Goal: Find contact information: Find contact information

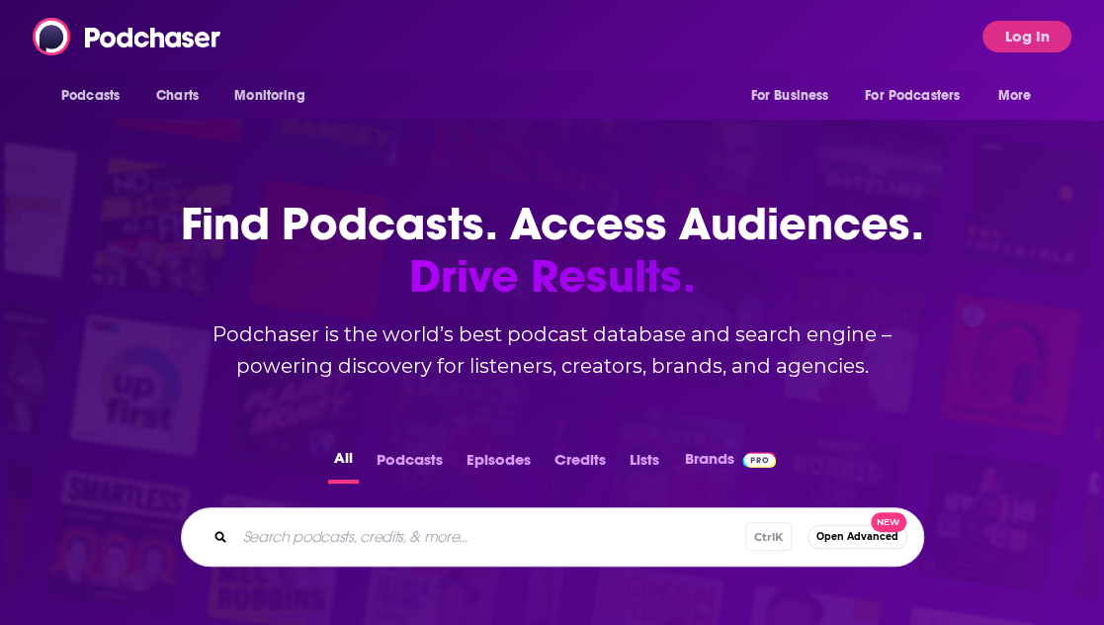
click at [492, 521] on input "Search podcasts, credits, & more..." at bounding box center [490, 537] width 510 height 32
type input "w"
type input "What's Good Atlanta"
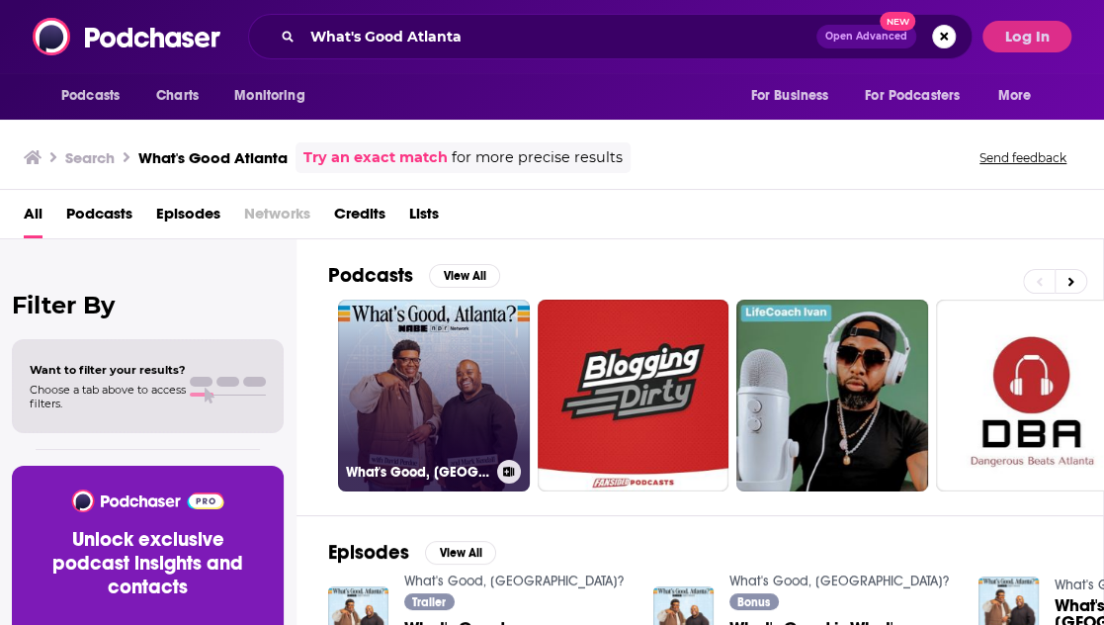
click at [464, 452] on link "What's Good, [GEOGRAPHIC_DATA]?" at bounding box center [434, 396] width 192 height 192
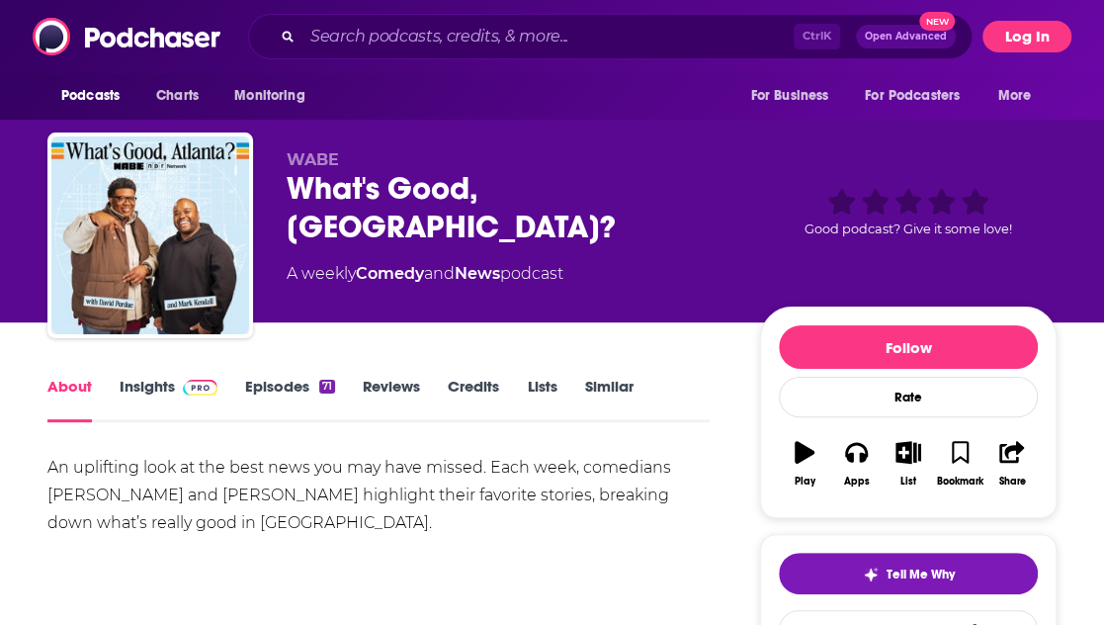
click at [1040, 35] on button "Log In" at bounding box center [1027, 37] width 89 height 32
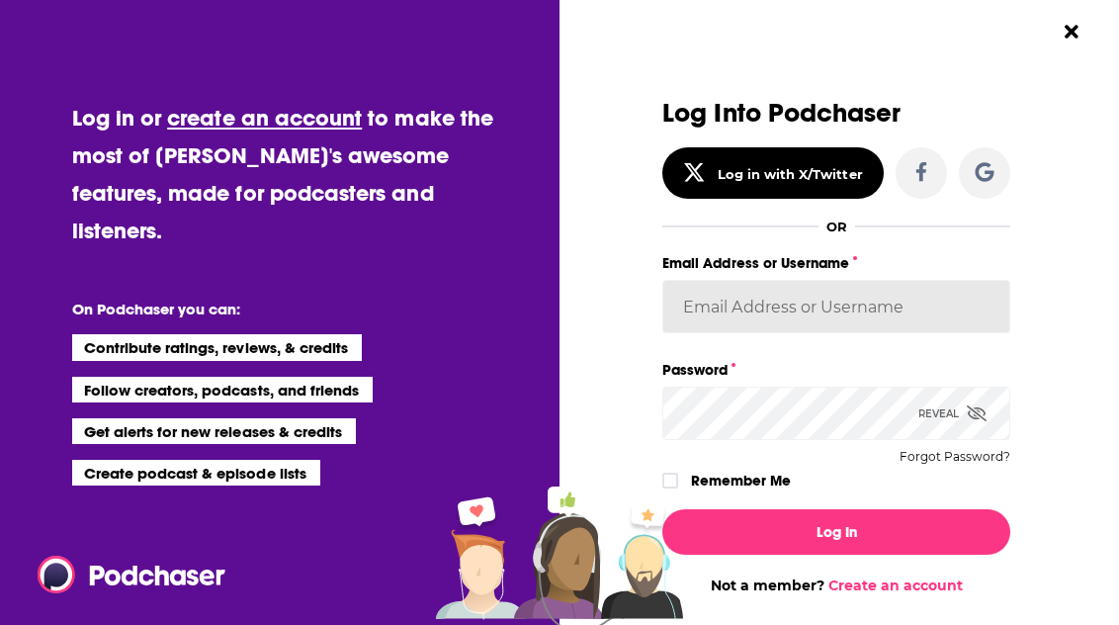
type input "rpearson"
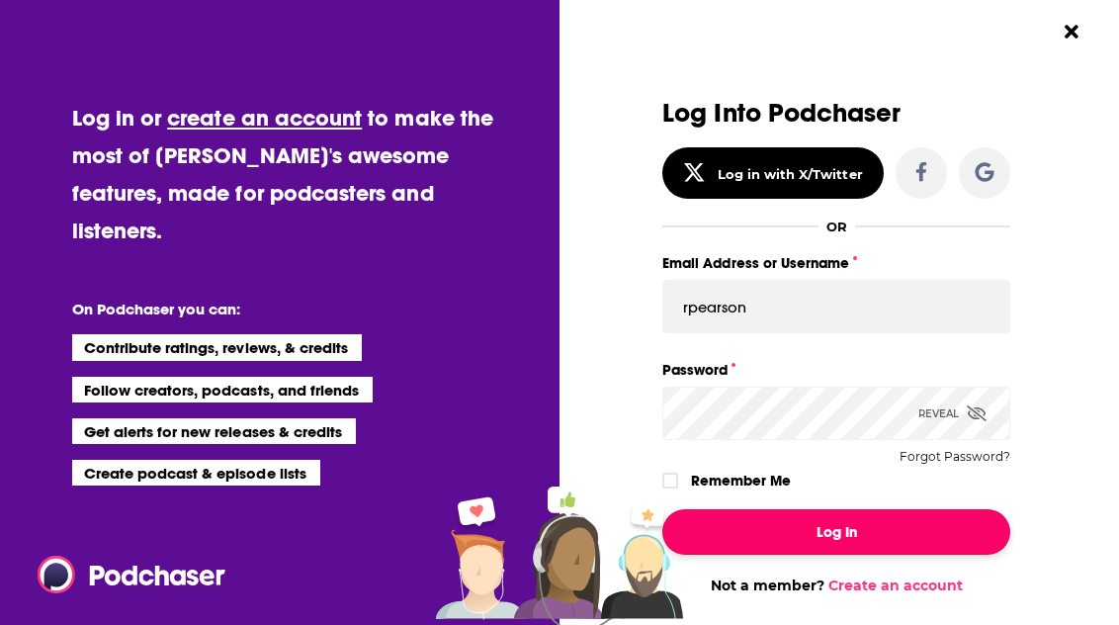
click at [795, 535] on button "Log In" at bounding box center [836, 531] width 348 height 45
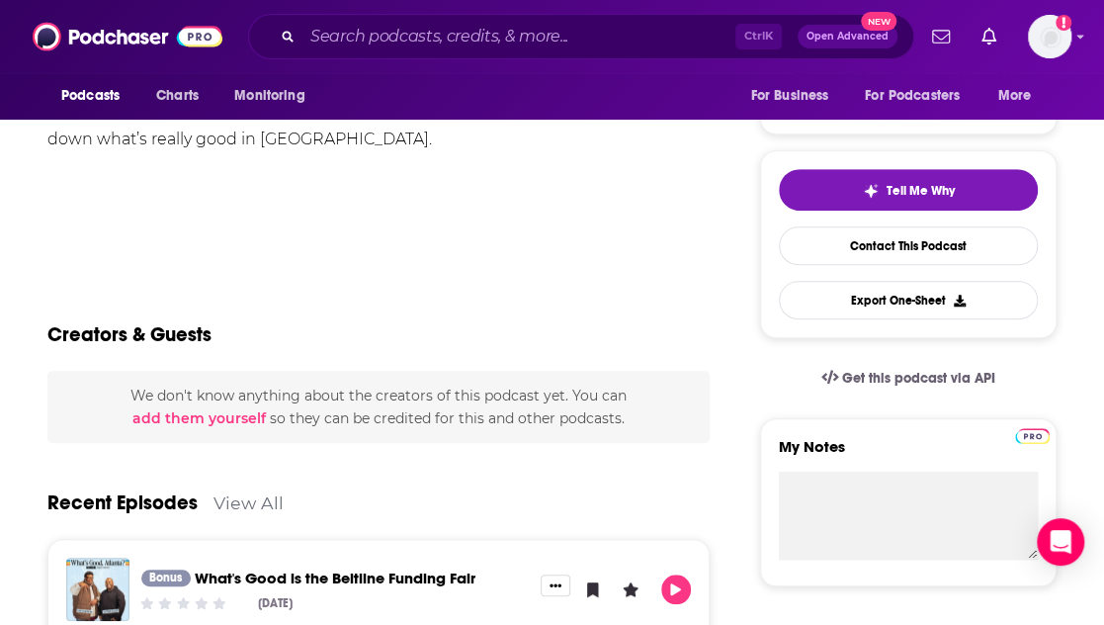
scroll to position [395, 0]
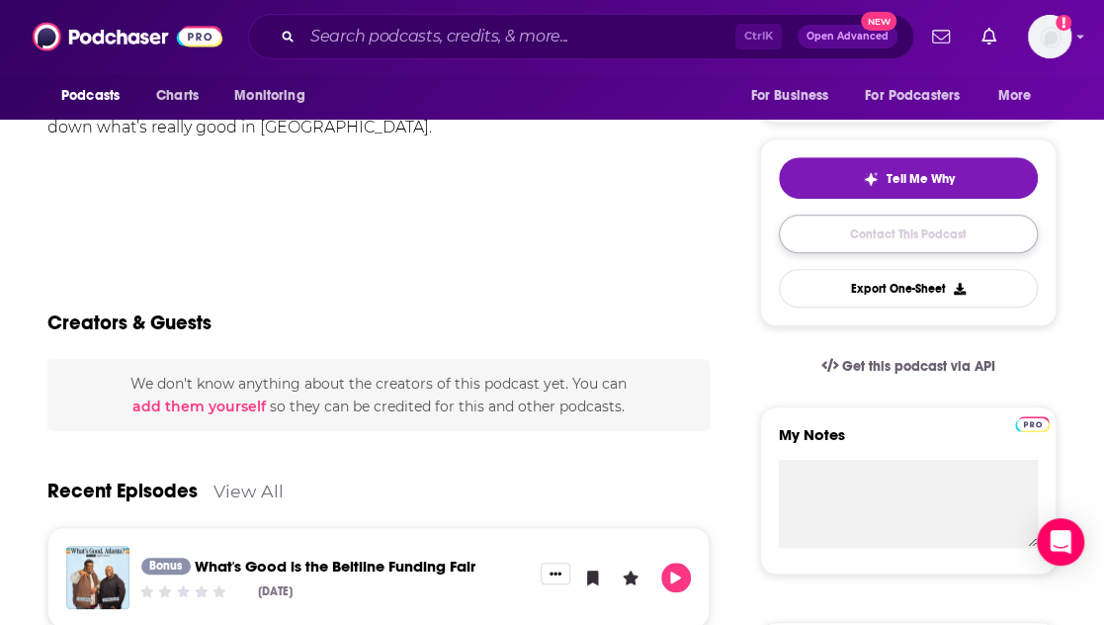
click at [874, 244] on link "Contact This Podcast" at bounding box center [908, 234] width 259 height 39
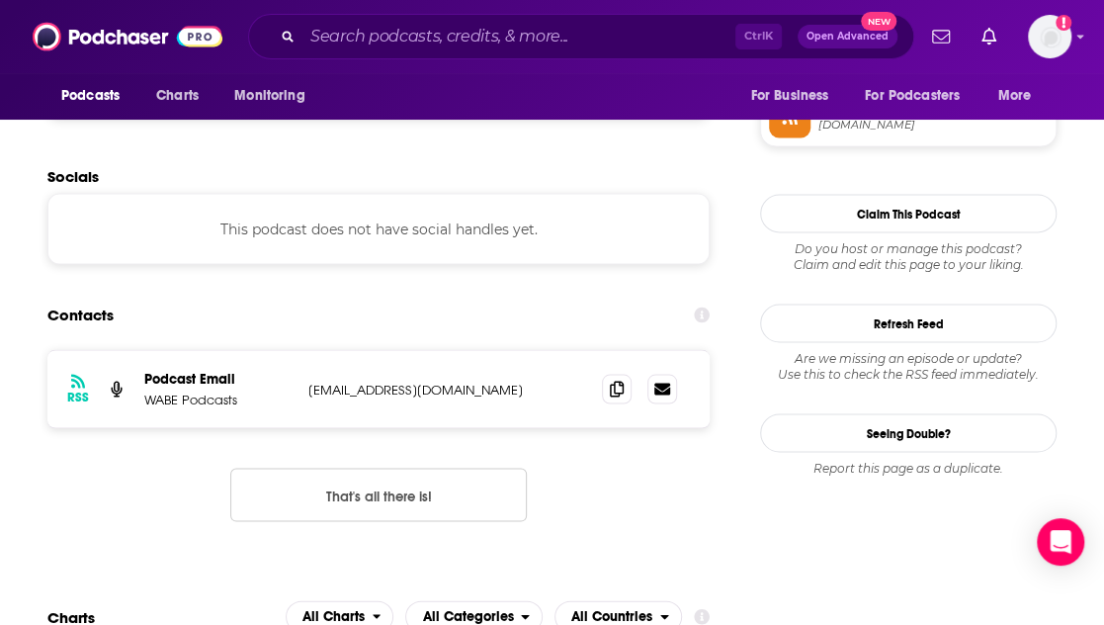
scroll to position [1392, 0]
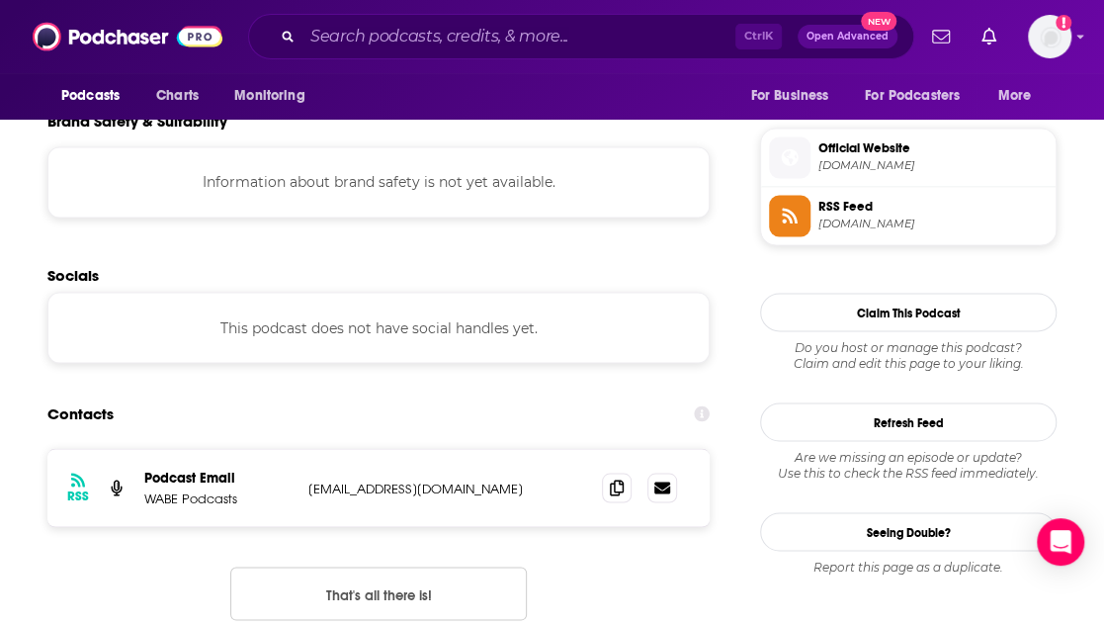
drag, startPoint x: 107, startPoint y: 65, endPoint x: 529, endPoint y: 253, distance: 462.1
